Goal: Transaction & Acquisition: Purchase product/service

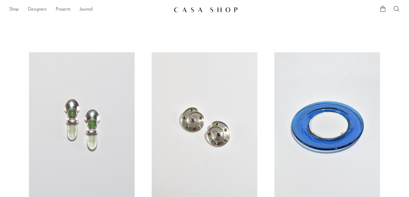
click at [221, 8] on img at bounding box center [206, 10] width 64 height 6
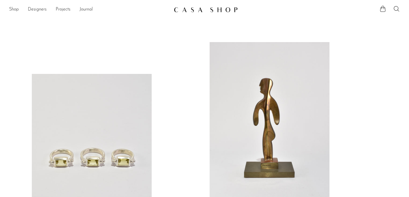
click at [189, 10] on img at bounding box center [206, 10] width 64 height 6
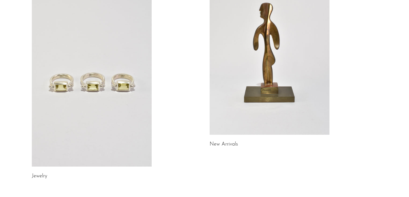
scroll to position [76, 0]
click at [113, 85] on link at bounding box center [92, 82] width 120 height 168
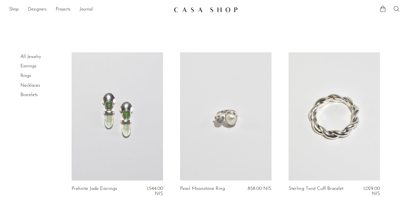
click at [330, 111] on link at bounding box center [334, 116] width 91 height 128
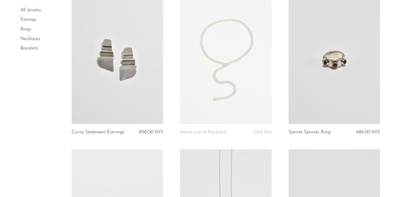
scroll to position [1155, 0]
click at [231, 59] on link at bounding box center [225, 59] width 91 height 128
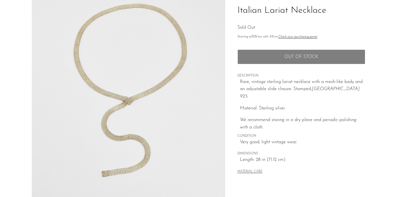
scroll to position [46, 0]
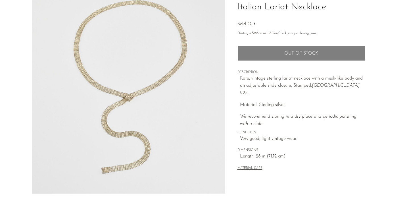
click at [127, 97] on img at bounding box center [128, 86] width 193 height 213
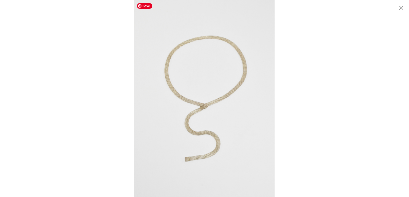
click at [214, 113] on img at bounding box center [204, 98] width 141 height 197
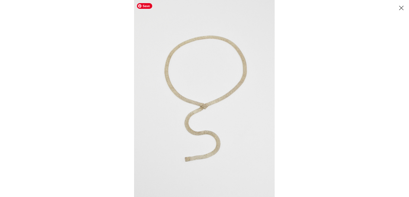
click at [147, 5] on span "Save" at bounding box center [144, 6] width 15 height 6
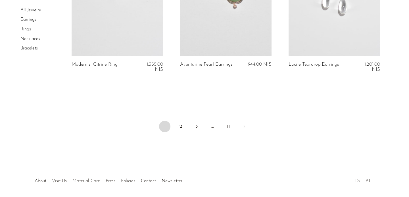
scroll to position [1847, 0]
click at [177, 125] on link "2" at bounding box center [180, 125] width 11 height 11
